Goal: Ask a question

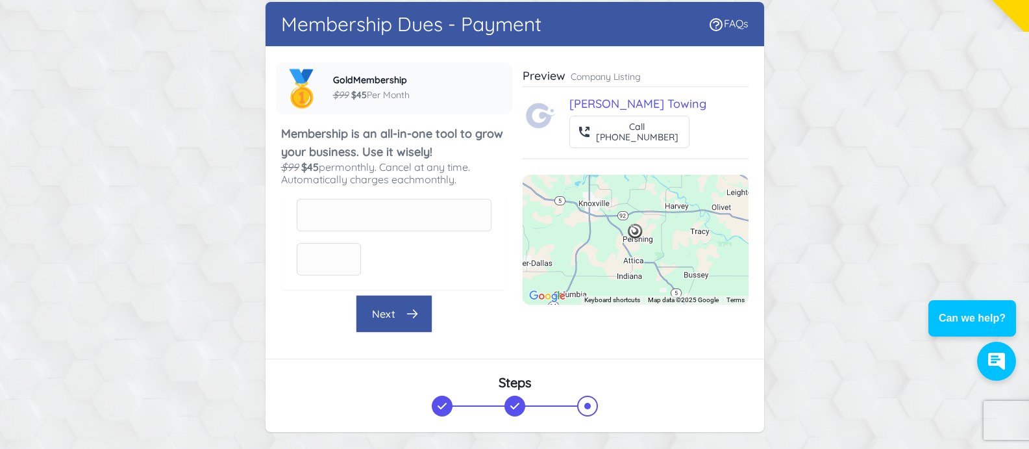
scroll to position [65, 0]
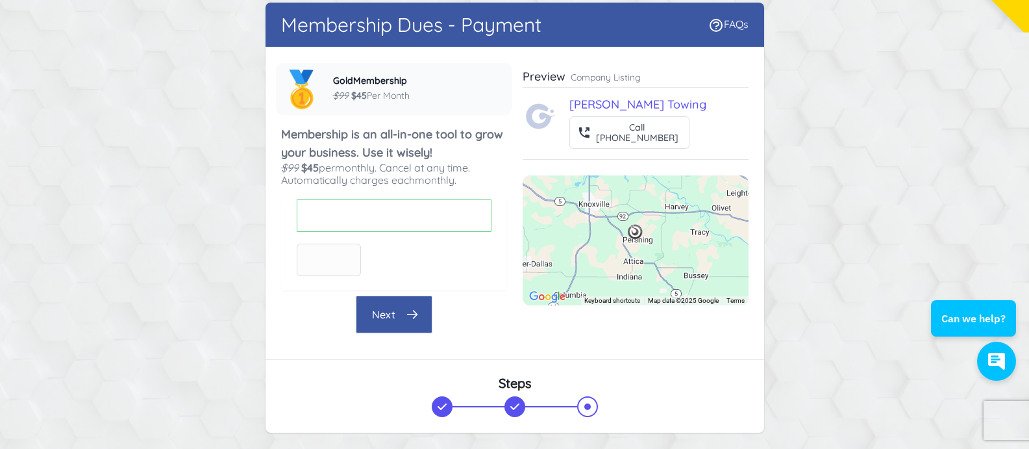
click at [266, 232] on div "Company name [PERSON_NAME] Towing Company phone [PHONE_NUMBER] Private - Not Sh…" at bounding box center [515, 203] width 499 height 312
click at [301, 212] on div "Card number" at bounding box center [394, 215] width 195 height 32
click at [424, 317] on button "Next" at bounding box center [394, 314] width 77 height 38
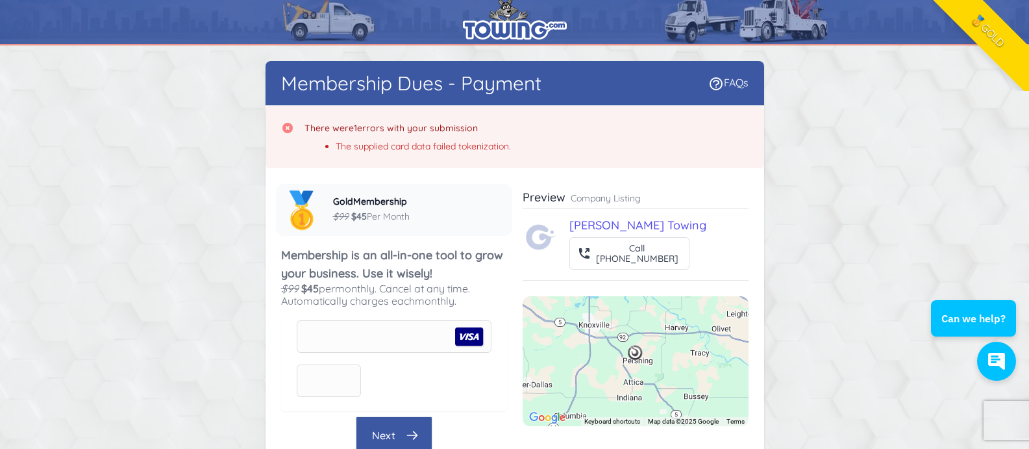
scroll to position [136, 0]
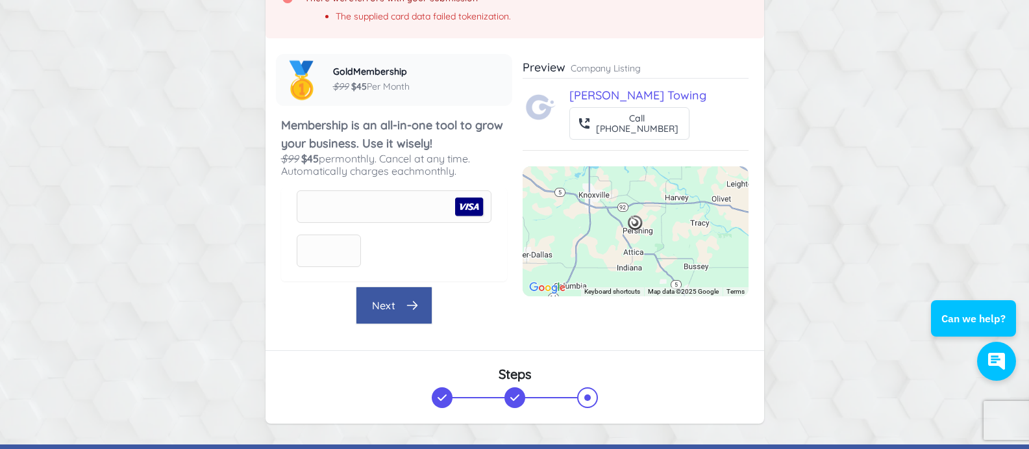
click at [398, 303] on button "Next" at bounding box center [394, 305] width 77 height 38
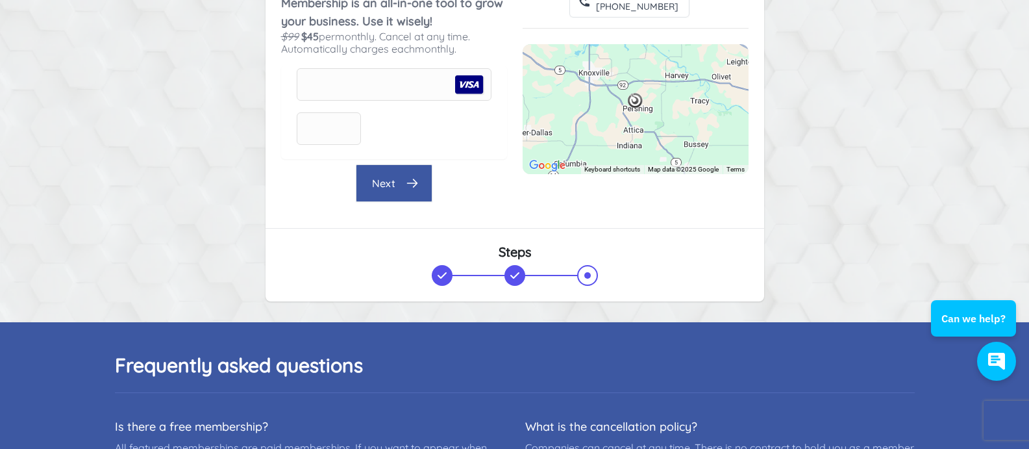
scroll to position [260, 0]
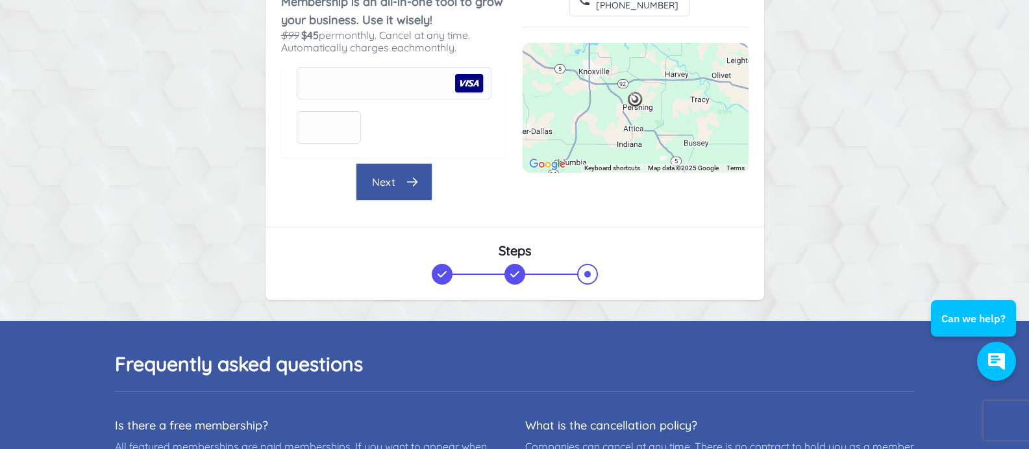
click at [392, 186] on button "Next" at bounding box center [394, 182] width 77 height 38
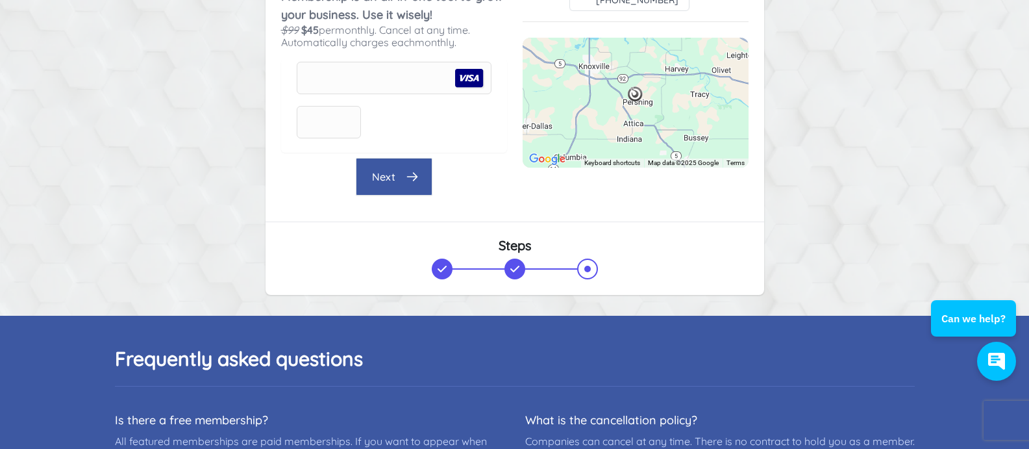
scroll to position [266, 0]
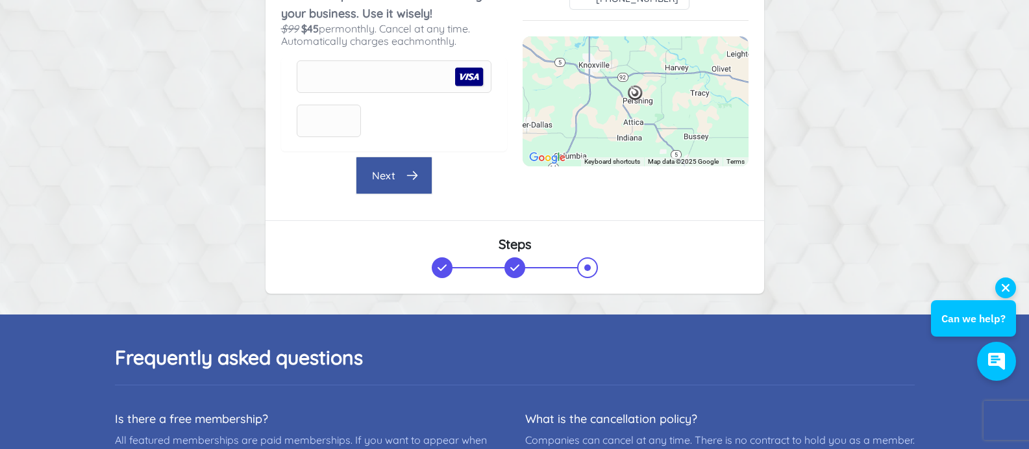
click at [963, 310] on button "Can we help?" at bounding box center [973, 318] width 85 height 36
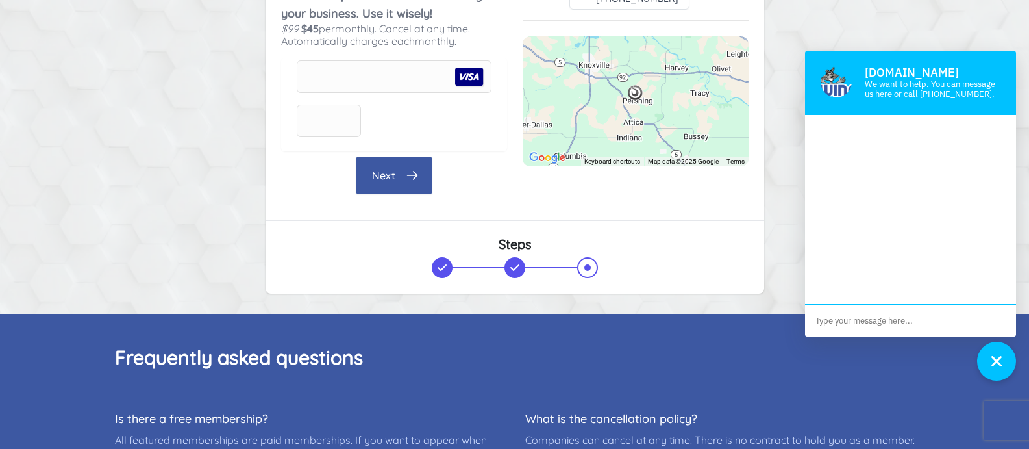
click at [875, 316] on textarea at bounding box center [910, 320] width 211 height 31
type textarea "why is my credit card not going through"
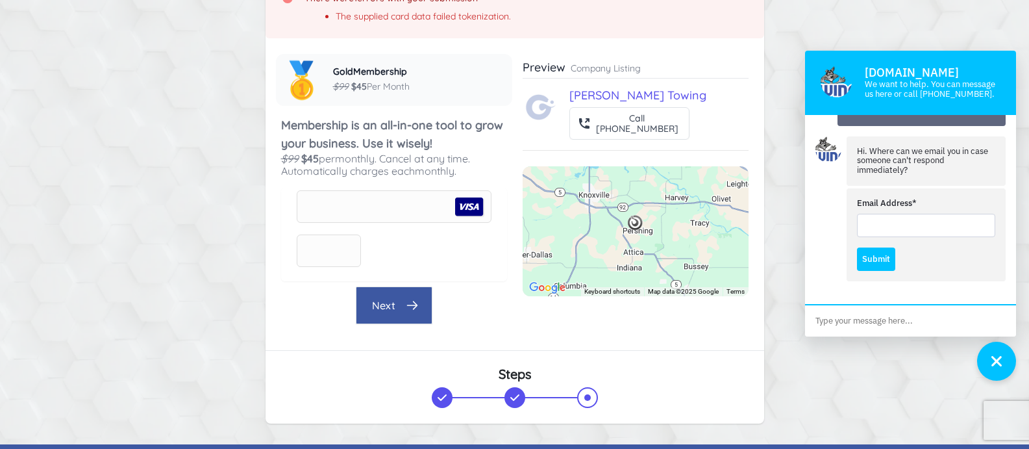
scroll to position [71, 0]
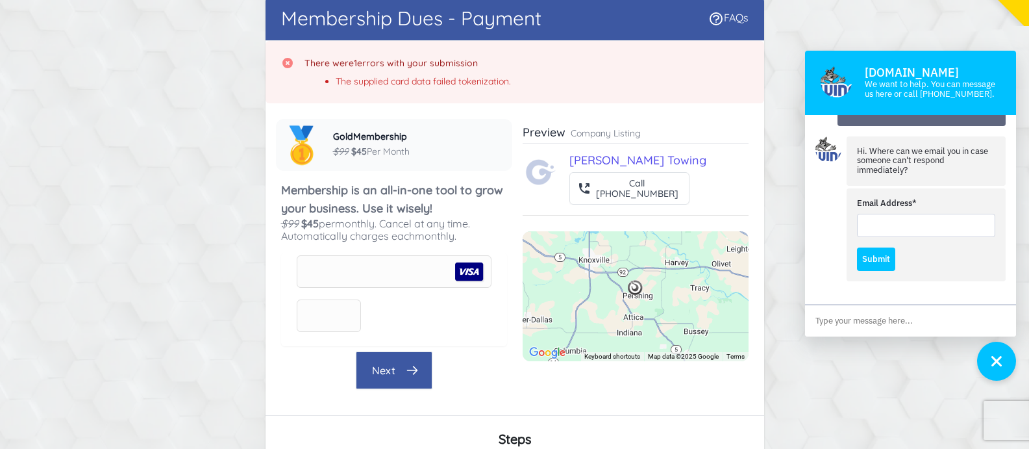
drag, startPoint x: 904, startPoint y: 225, endPoint x: 903, endPoint y: 212, distance: 13.0
click at [904, 225] on input "Email Address*" at bounding box center [926, 225] width 138 height 23
type input "[EMAIL_ADDRESS][DOMAIN_NAME]"
click at [882, 261] on button "Submit" at bounding box center [876, 258] width 38 height 23
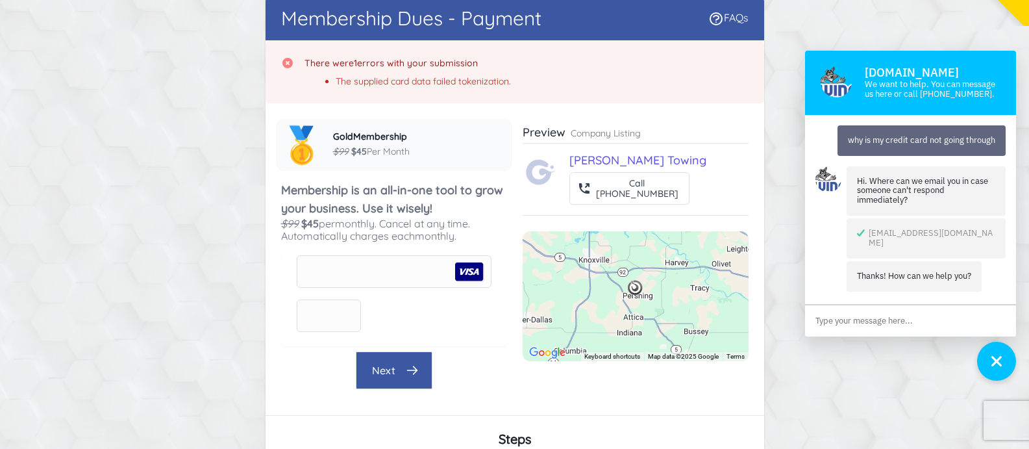
scroll to position [1, 0]
click at [876, 330] on textarea at bounding box center [910, 320] width 211 height 31
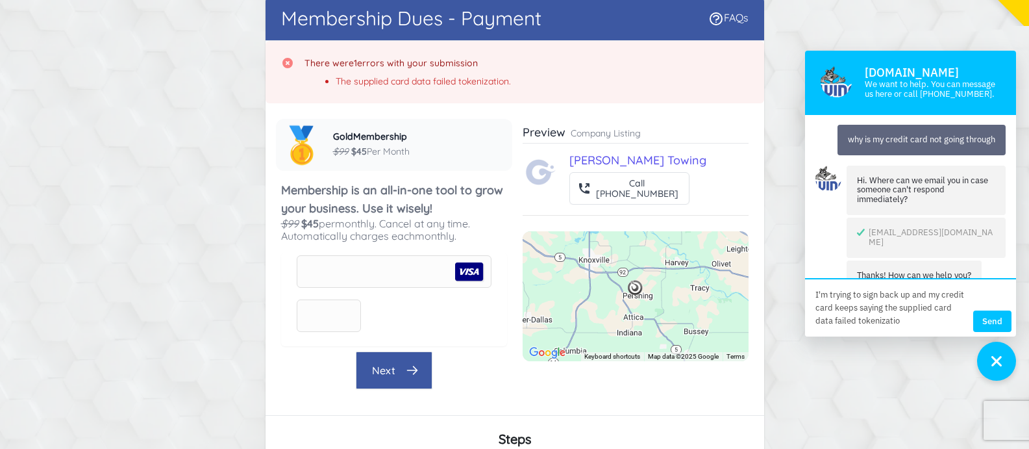
type textarea "I'm trying to sign back up and my credit card keeps saying the supplied card da…"
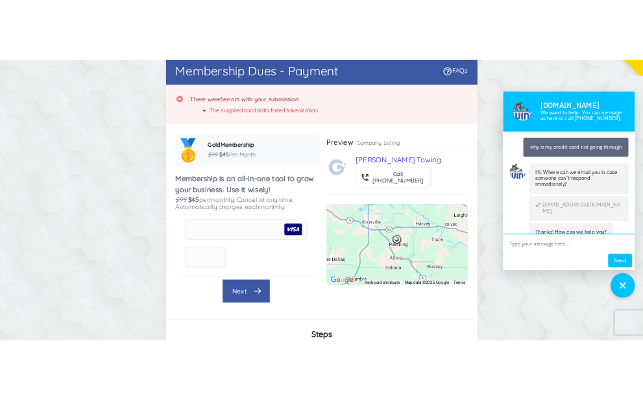
scroll to position [60, 0]
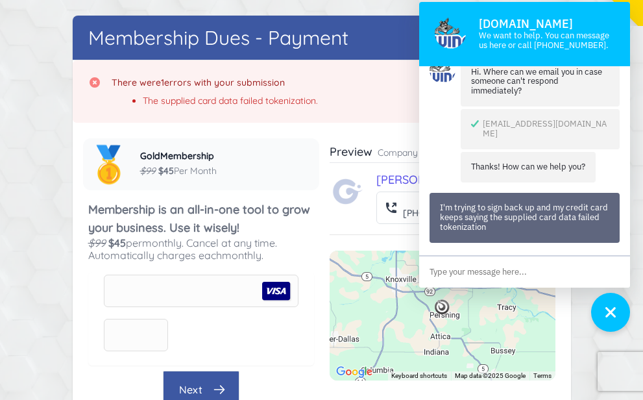
click at [608, 324] on div "button" at bounding box center [610, 312] width 31 height 38
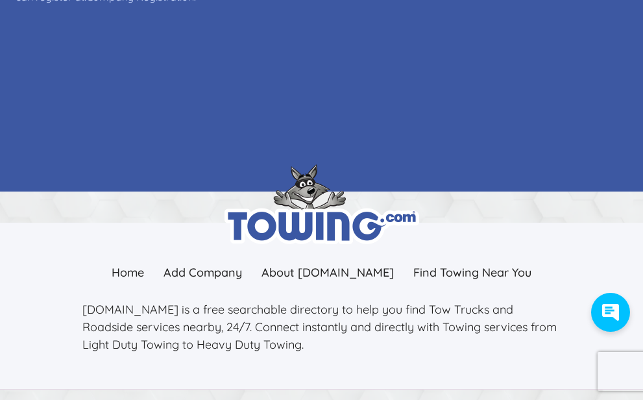
scroll to position [784, 0]
